Goal: Check status: Check status

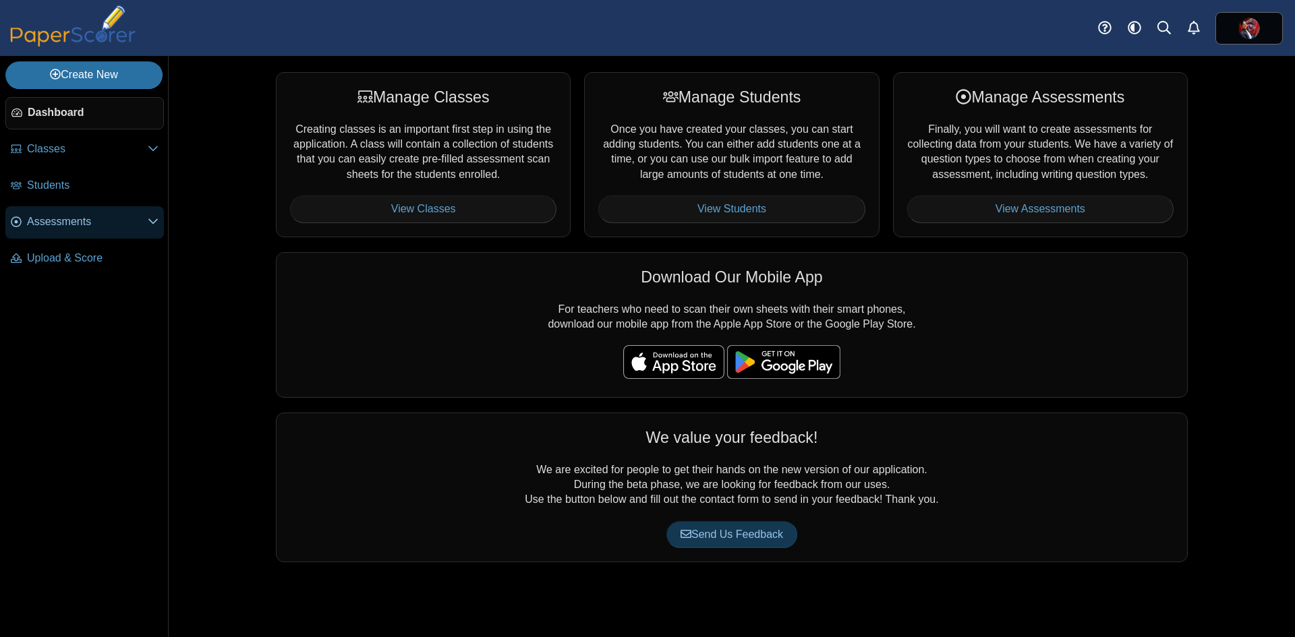
click at [67, 220] on span "Assessments" at bounding box center [87, 221] width 121 height 15
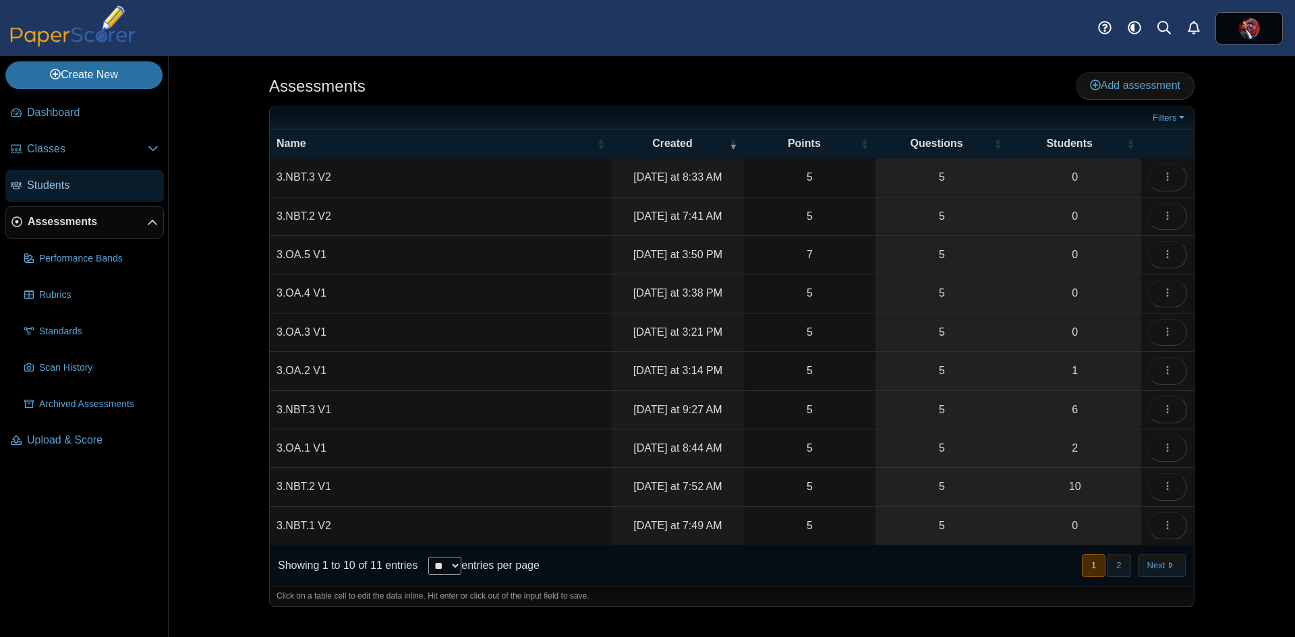
click at [51, 179] on span "Students" at bounding box center [92, 185] width 131 height 15
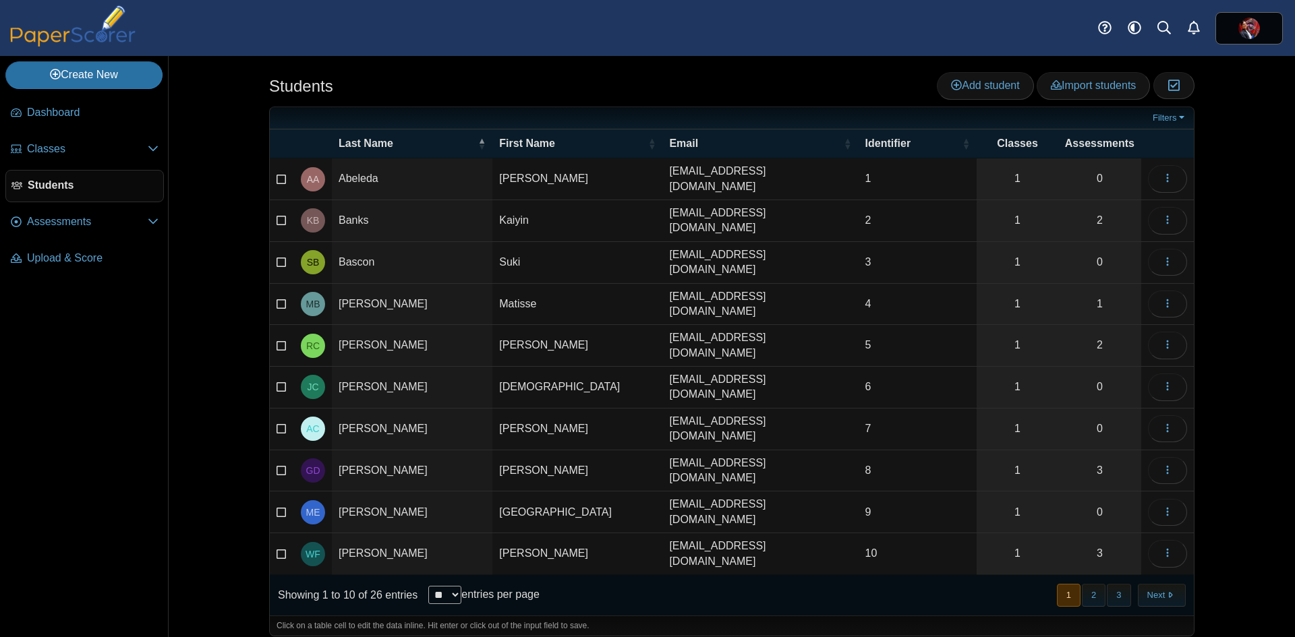
click at [600, 334] on td "Ross" at bounding box center [577, 346] width 170 height 42
click at [421, 337] on td "Chester" at bounding box center [412, 346] width 160 height 42
click at [1097, 338] on link "2" at bounding box center [1099, 345] width 83 height 41
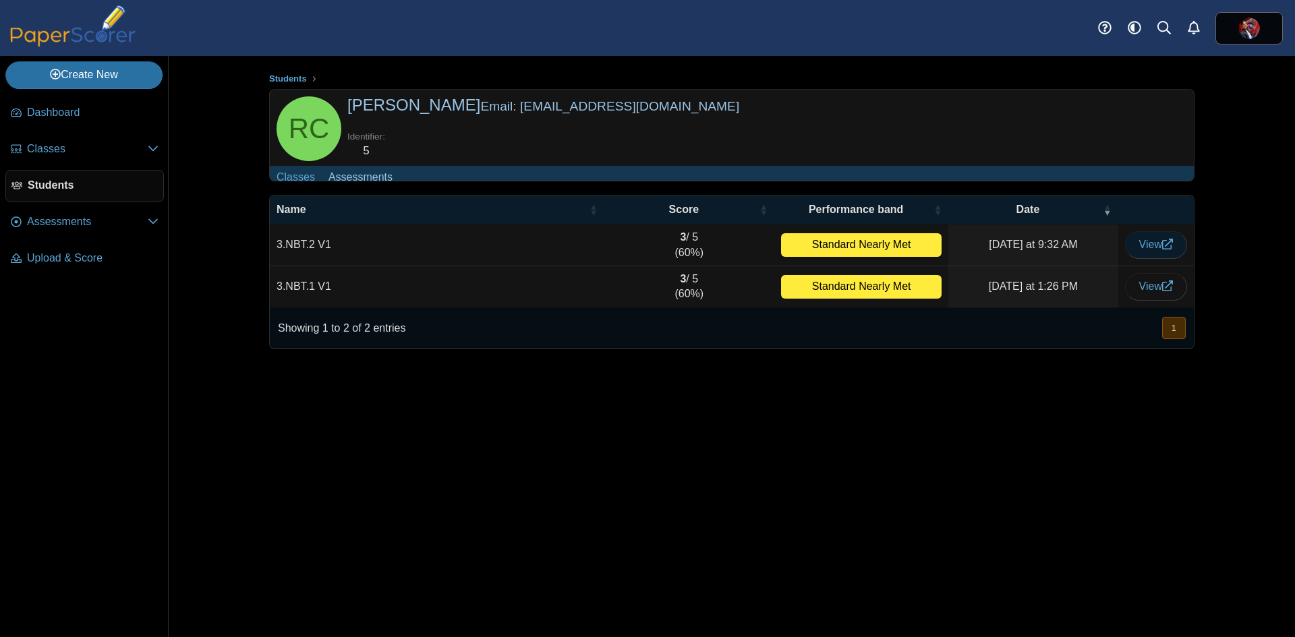
click at [1155, 250] on span "View" at bounding box center [1156, 244] width 34 height 11
click at [1139, 292] on span "View" at bounding box center [1156, 286] width 34 height 11
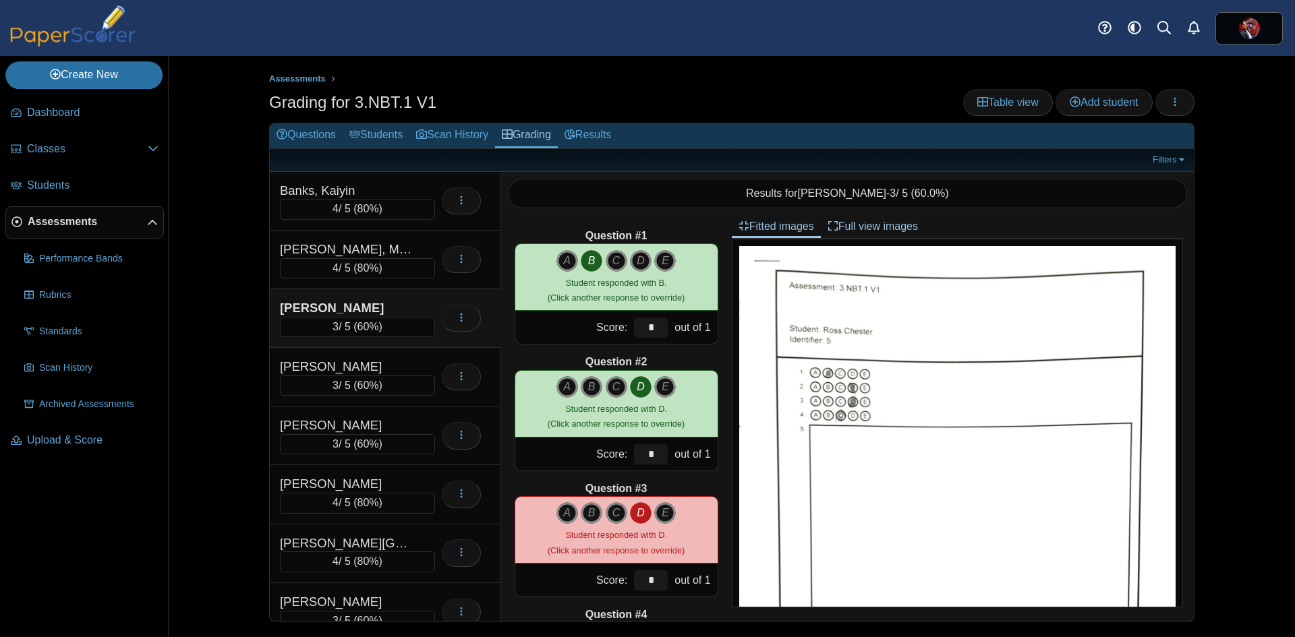
scroll to position [253, 0]
